Goal: Information Seeking & Learning: Learn about a topic

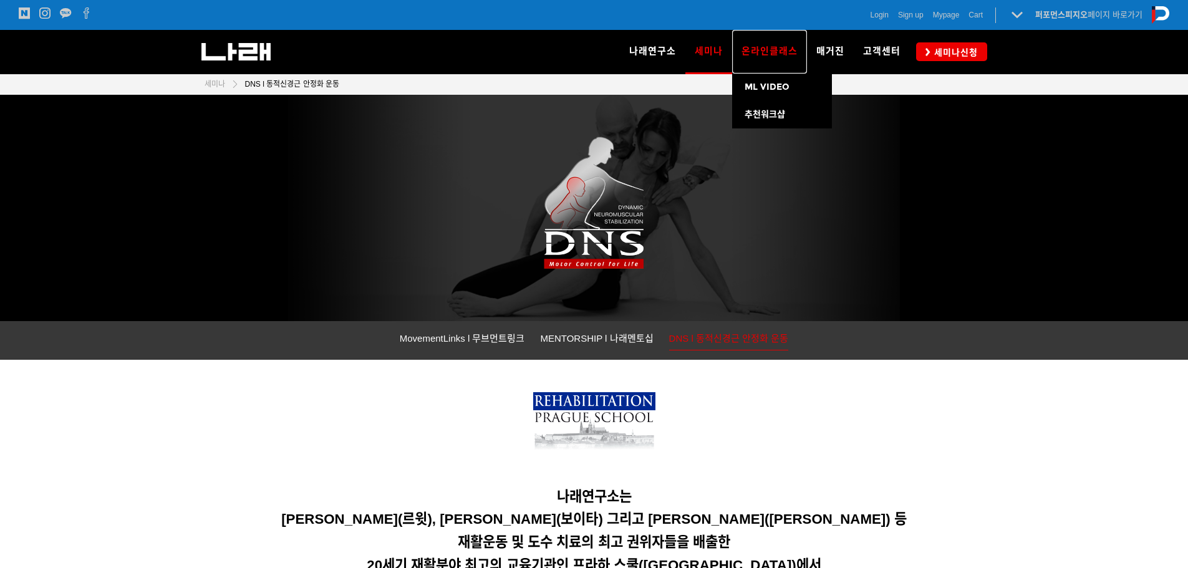
click at [777, 45] on link "온라인클래스" at bounding box center [769, 52] width 75 height 44
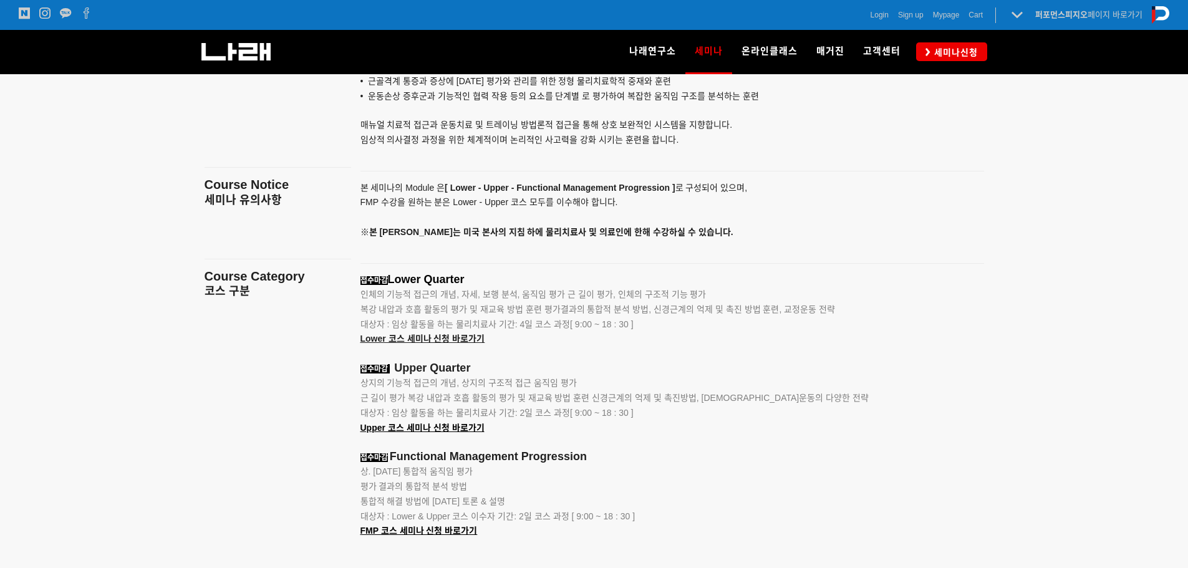
scroll to position [1434, 0]
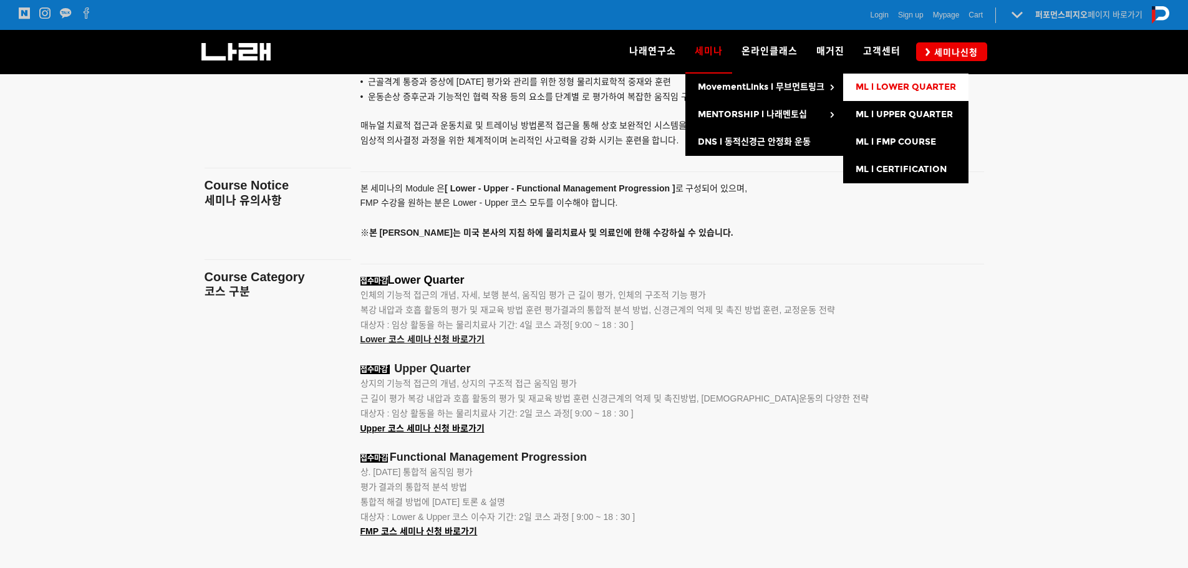
click at [891, 87] on span "ML l LOWER QUARTER" at bounding box center [905, 87] width 100 height 11
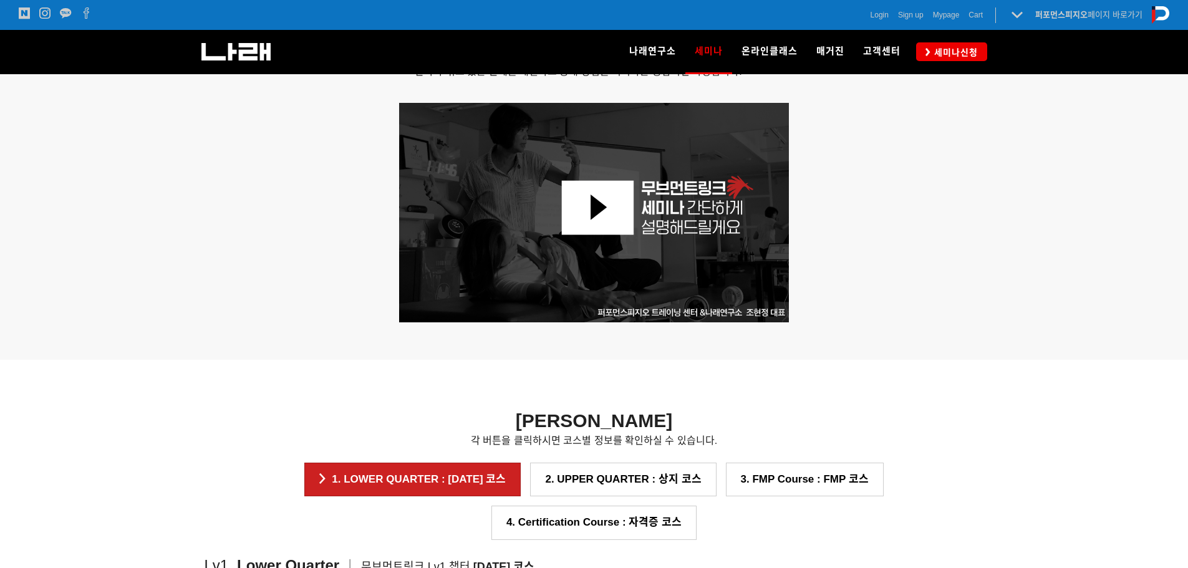
scroll to position [332, 0]
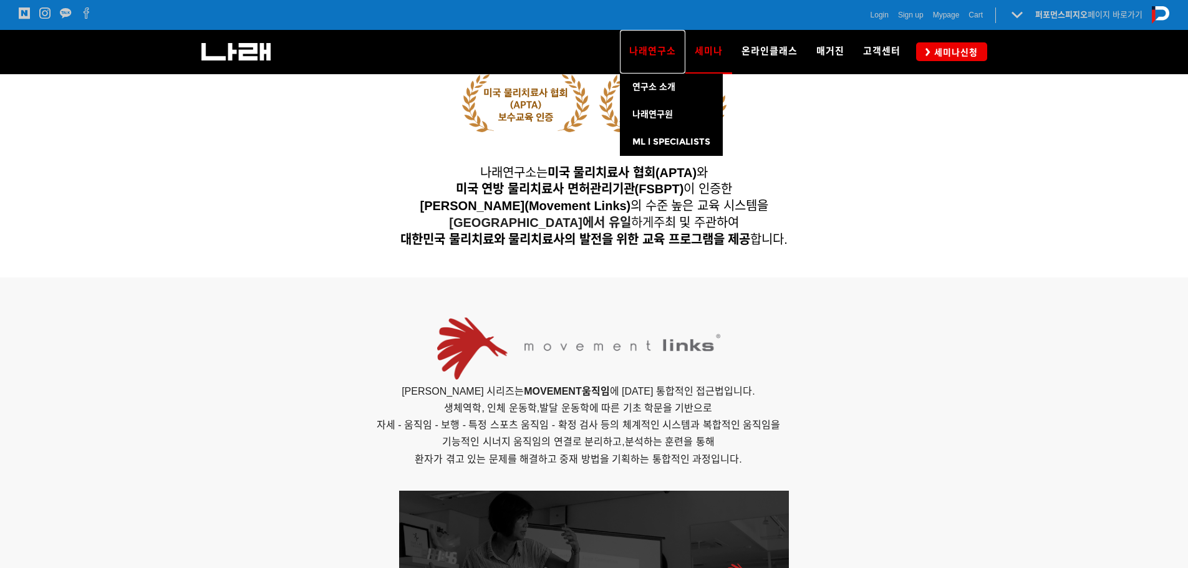
click at [657, 64] on link "나래연구소" at bounding box center [652, 52] width 65 height 44
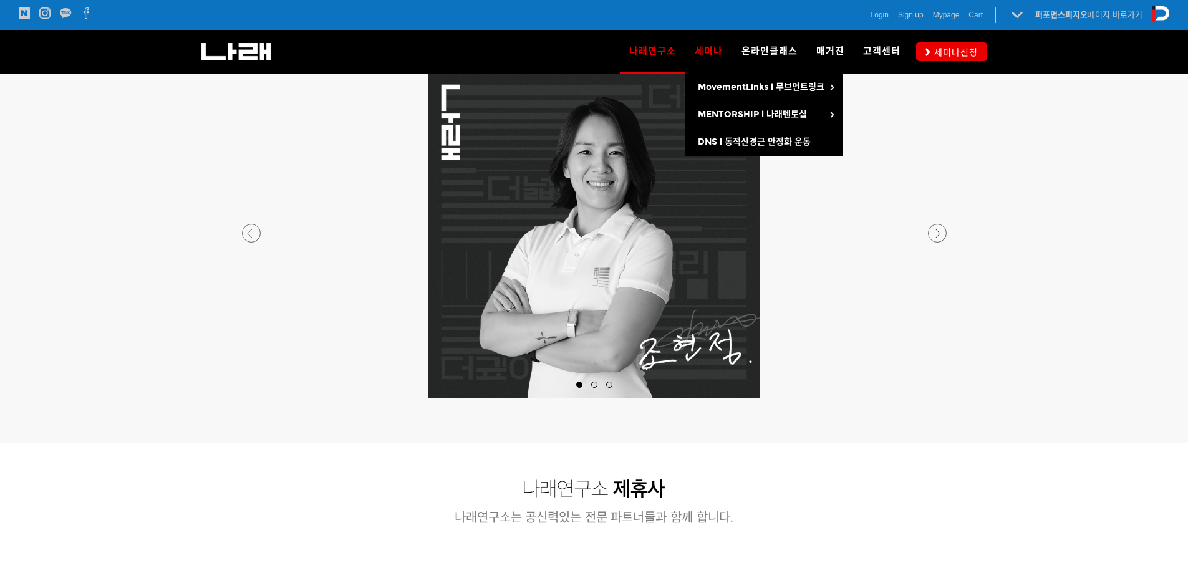
scroll to position [623, 0]
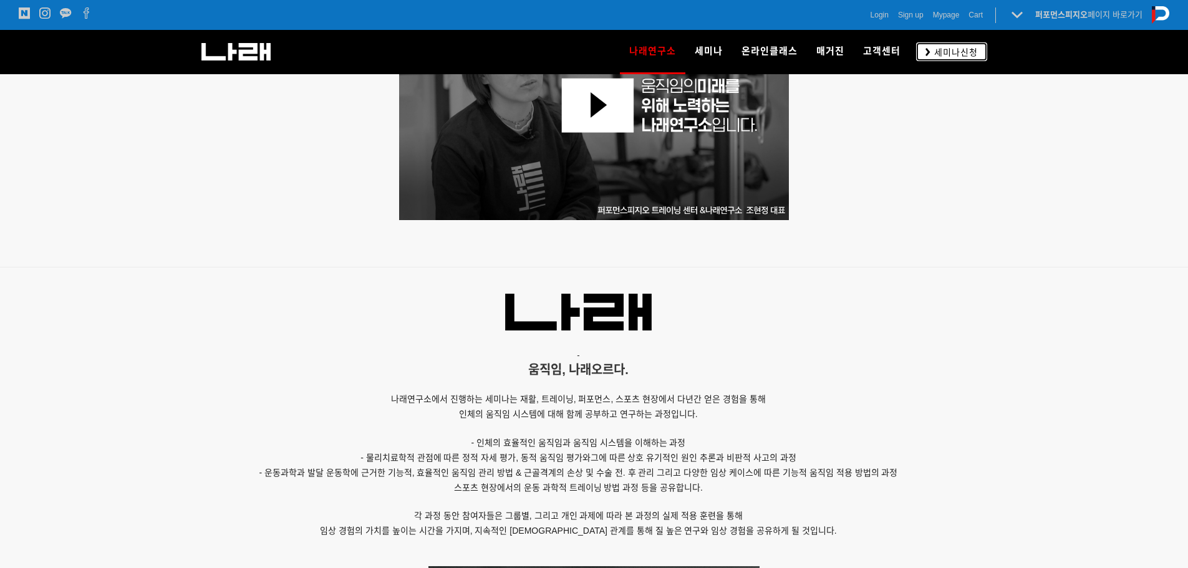
click at [959, 47] on span "세미나신청" at bounding box center [953, 52] width 47 height 12
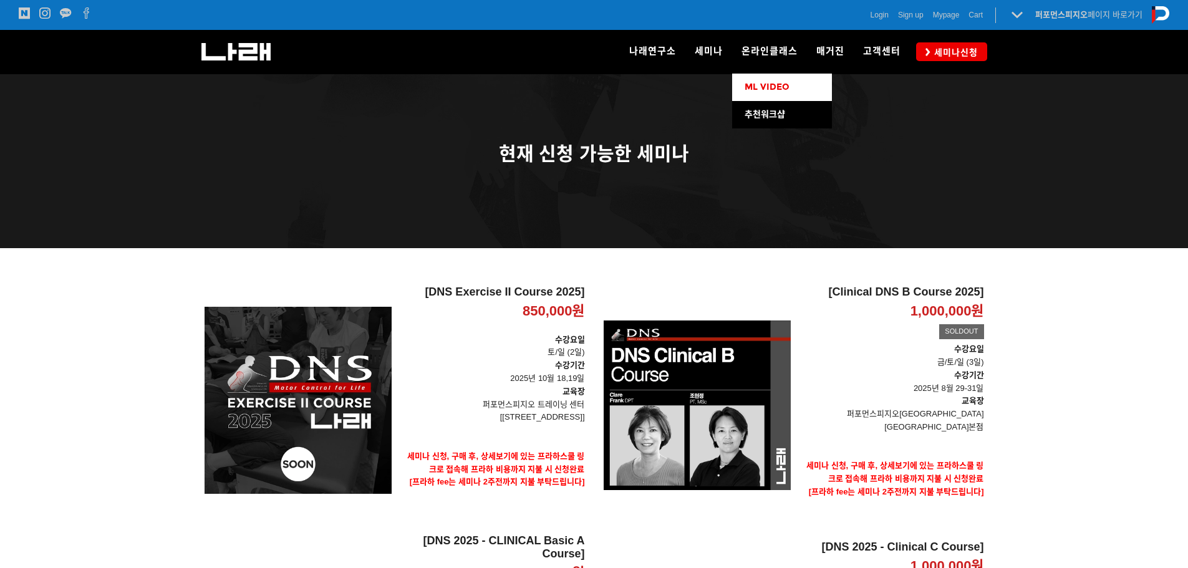
click at [791, 91] on link "ML VIDEO" at bounding box center [782, 87] width 100 height 27
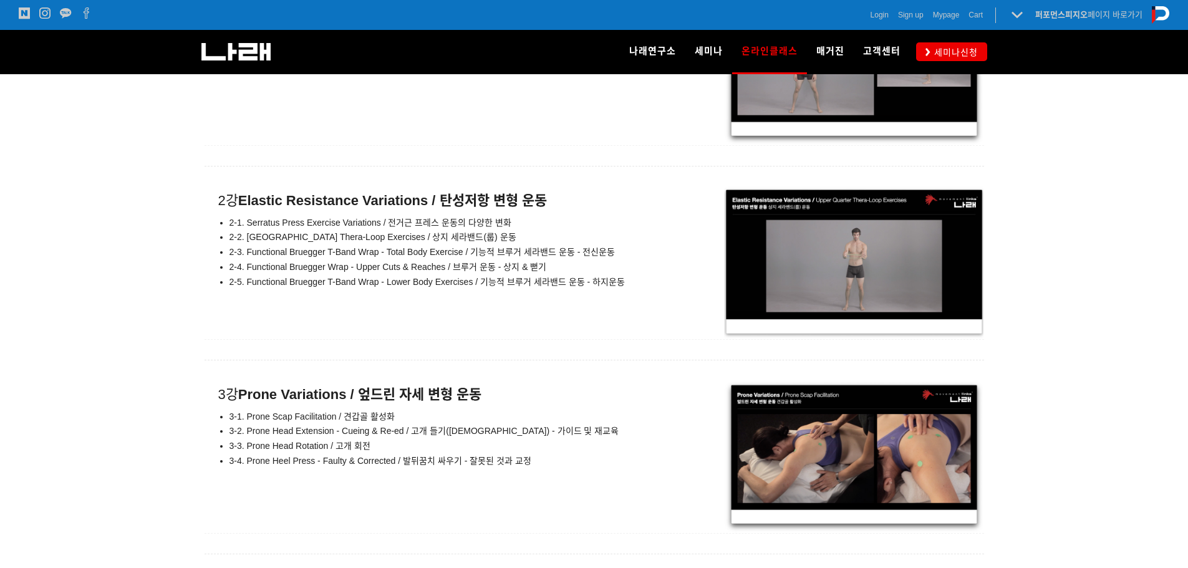
scroll to position [7606, 0]
